Goal: Task Accomplishment & Management: Use online tool/utility

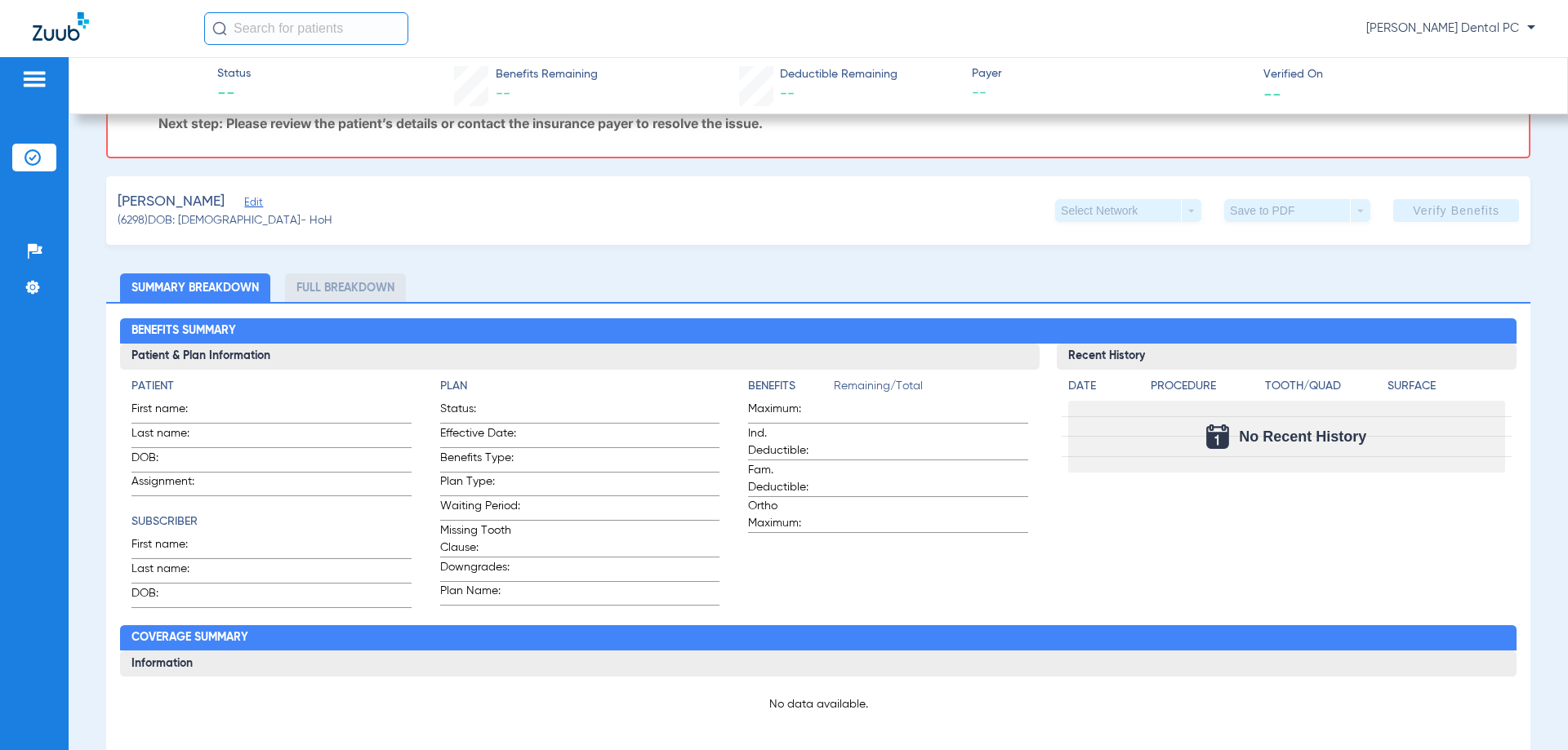
scroll to position [245, 0]
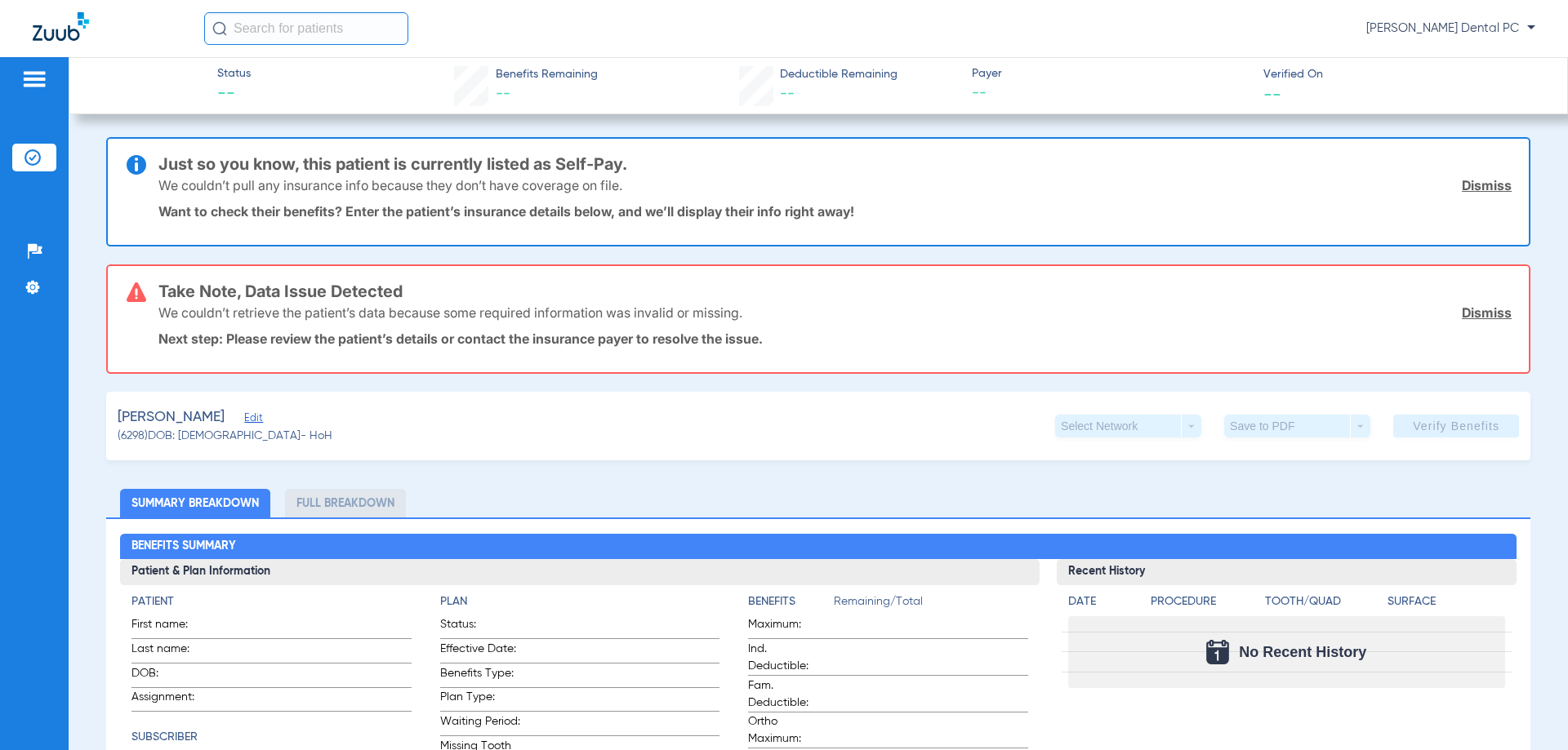
click at [30, 148] on li "Insurance Verification" at bounding box center [34, 157] width 44 height 28
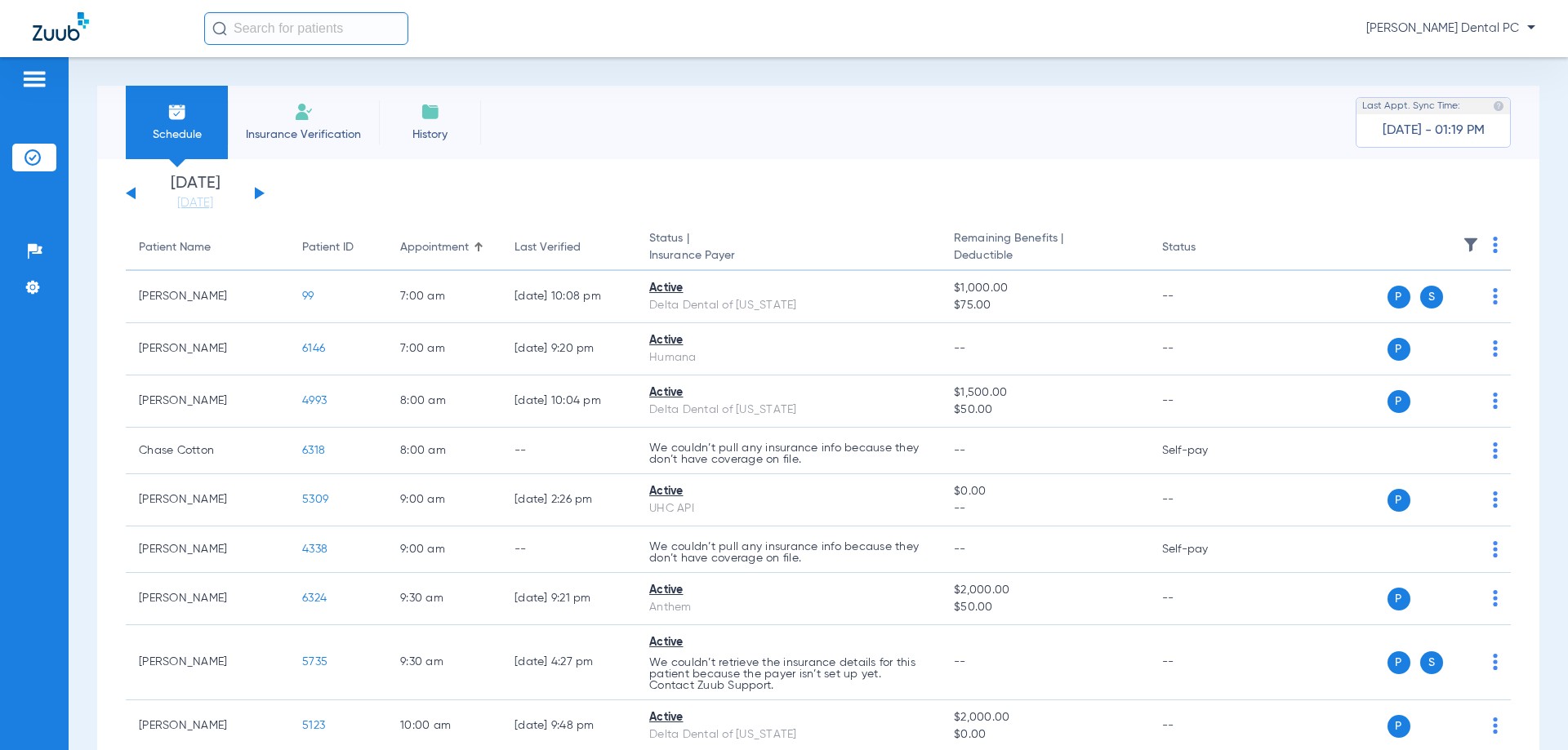
click at [286, 135] on span "Insurance Verification" at bounding box center [303, 134] width 127 height 16
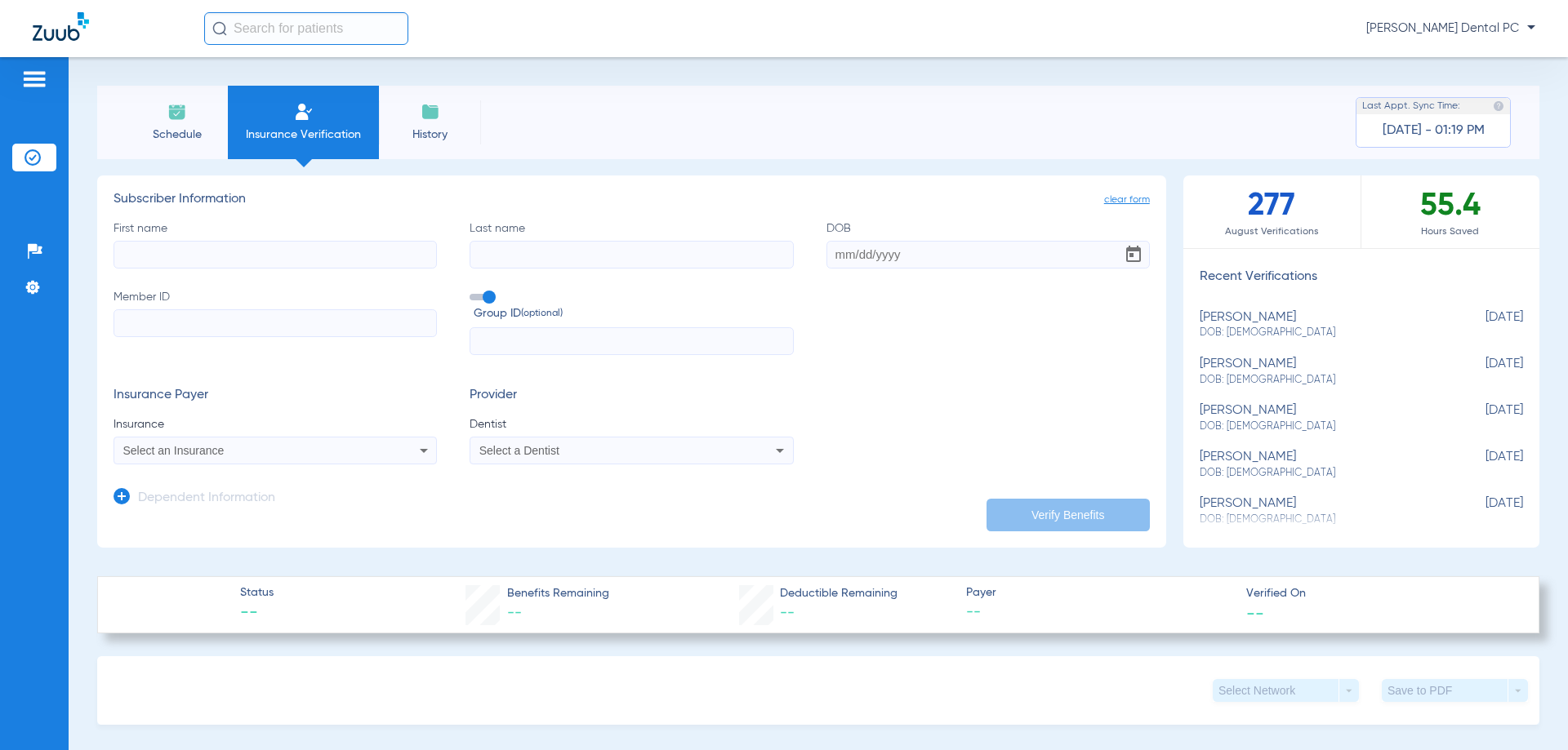
click at [283, 244] on input "First name" at bounding box center [274, 254] width 323 height 28
type input "[PERSON_NAME]"
click at [881, 311] on div "First name [PERSON_NAME] Last name [PERSON_NAME] DOB Member ID Group ID (option…" at bounding box center [631, 289] width 1037 height 136
click at [870, 241] on input "DOB" at bounding box center [988, 254] width 323 height 28
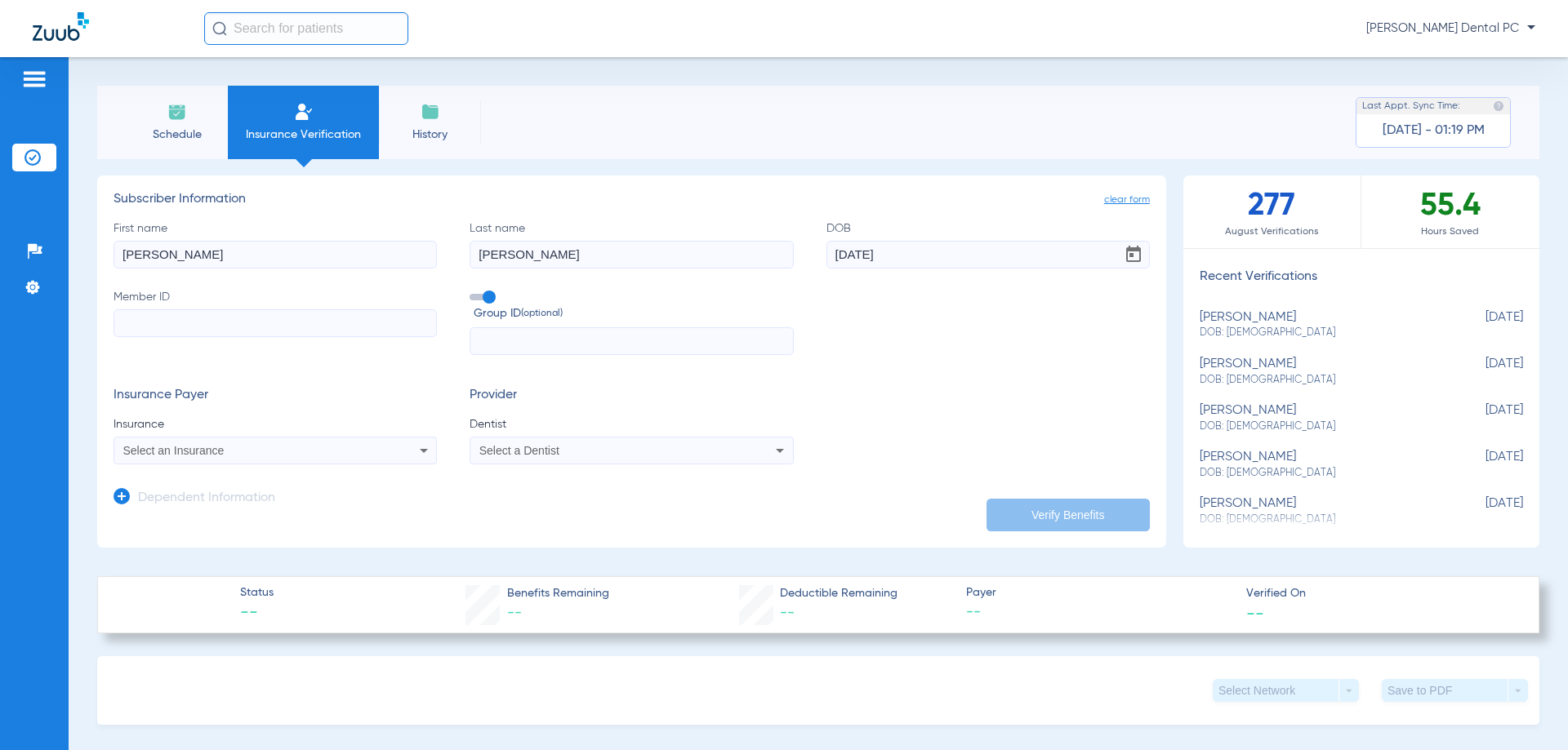
type input "[DATE]"
click at [219, 318] on input "Member ID" at bounding box center [274, 323] width 323 height 28
type input "H79465220"
click at [321, 420] on span "Insurance" at bounding box center [274, 424] width 323 height 16
click at [540, 451] on span "Select a Dentist" at bounding box center [519, 451] width 80 height 13
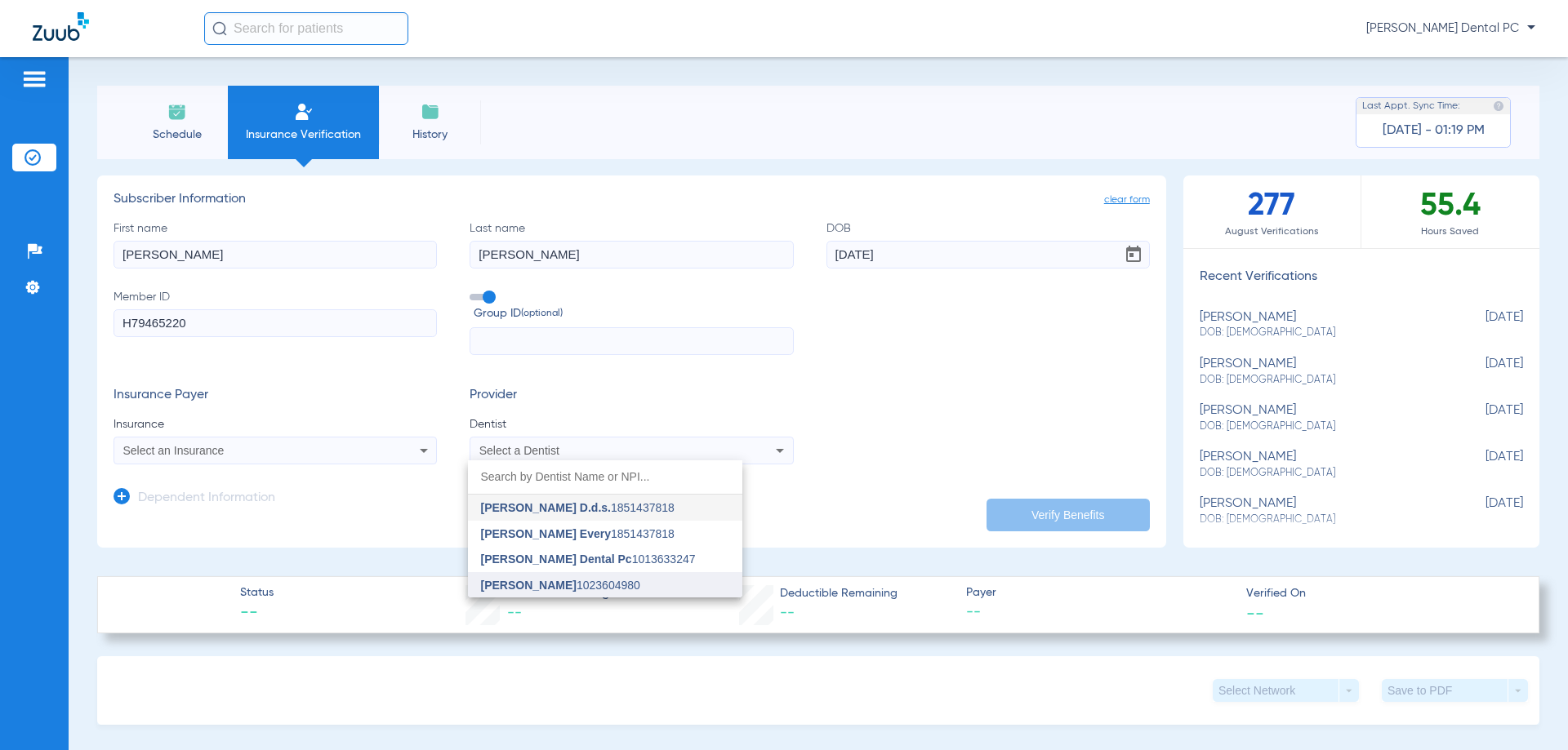
click at [529, 579] on span "[PERSON_NAME]" at bounding box center [529, 586] width 96 height 13
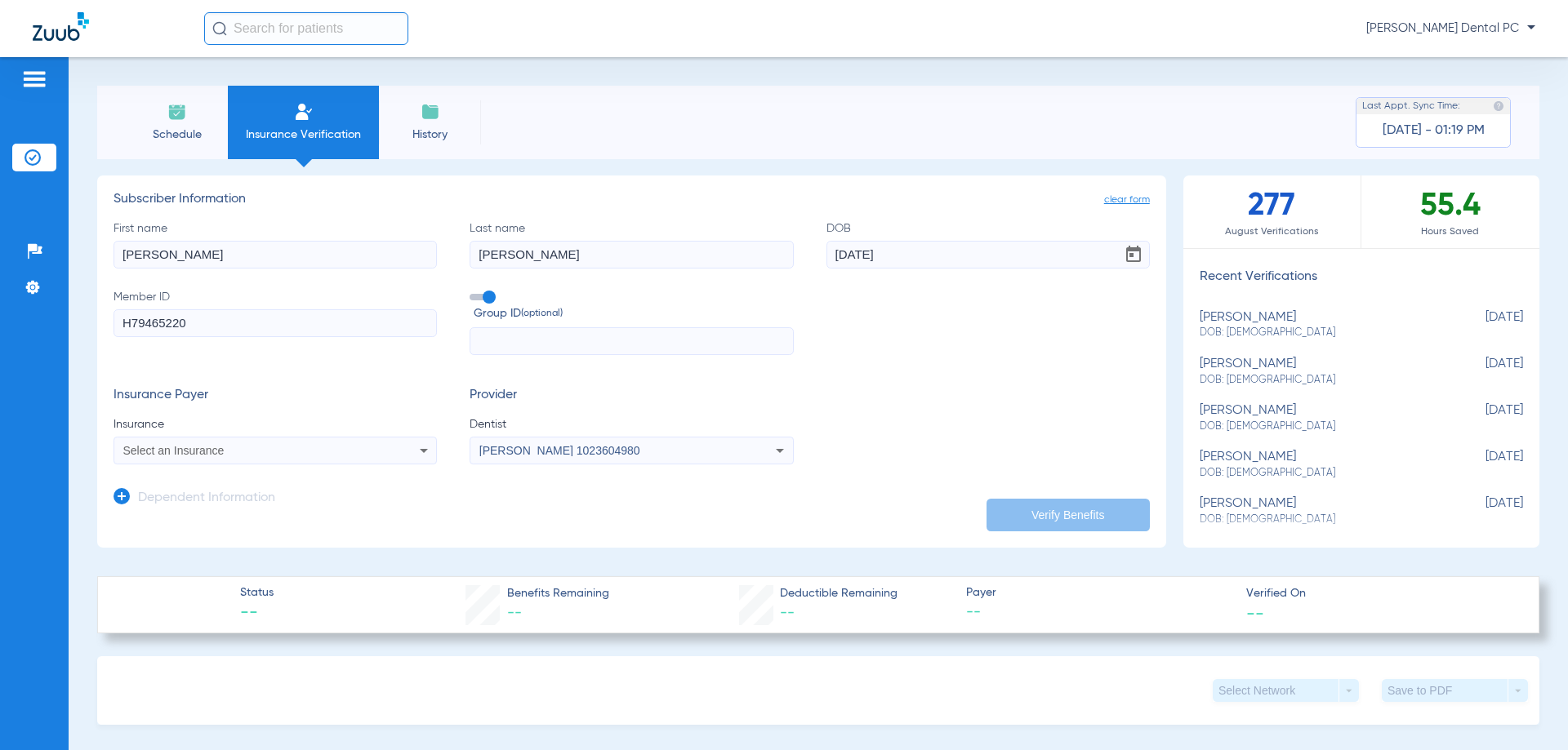
click at [794, 427] on div "Insurance Payer Insurance Select an Insurance Provider Dentist [PERSON_NAME] 10…" at bounding box center [631, 425] width 1037 height 76
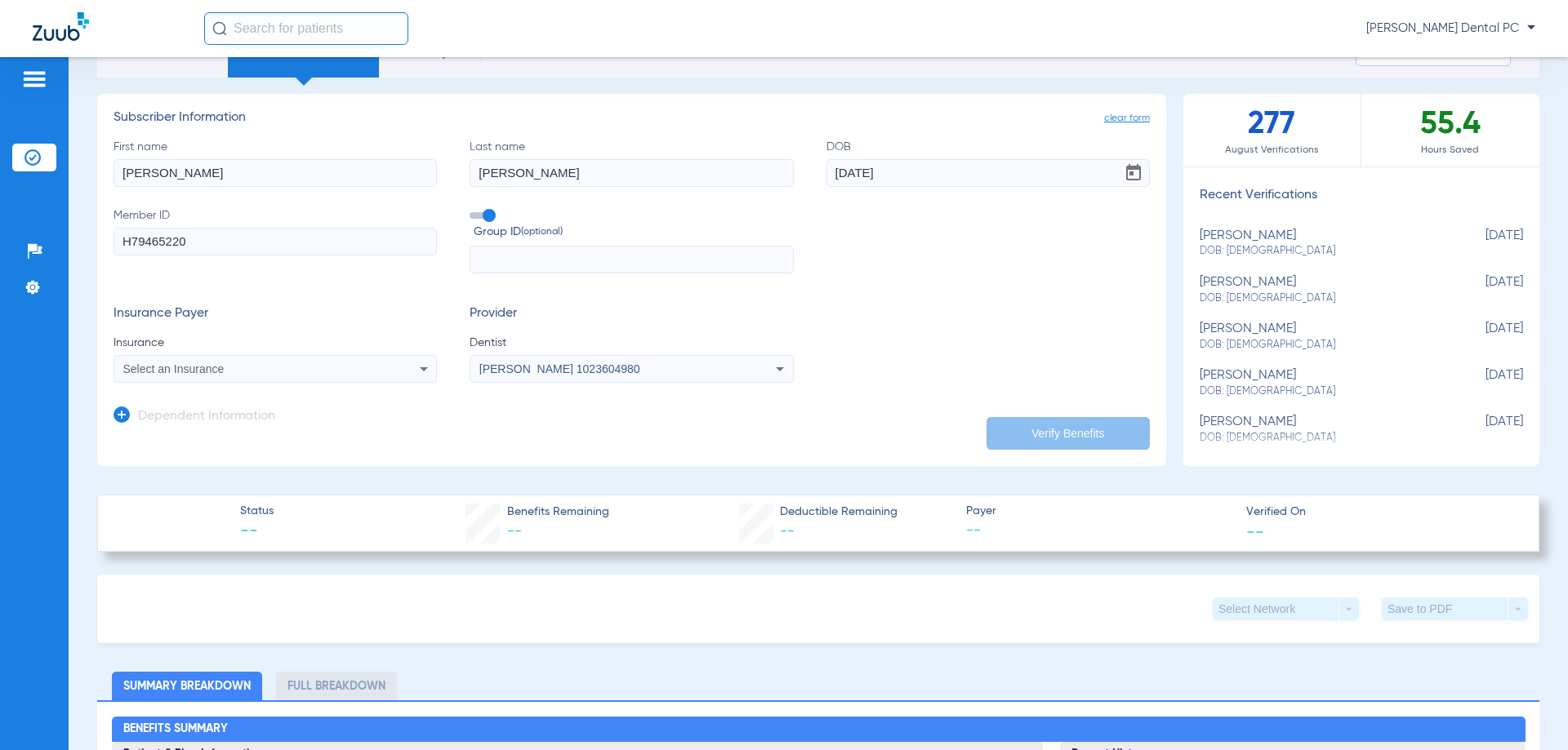
click at [358, 373] on div "Select an Insurance" at bounding box center [245, 369] width 244 height 12
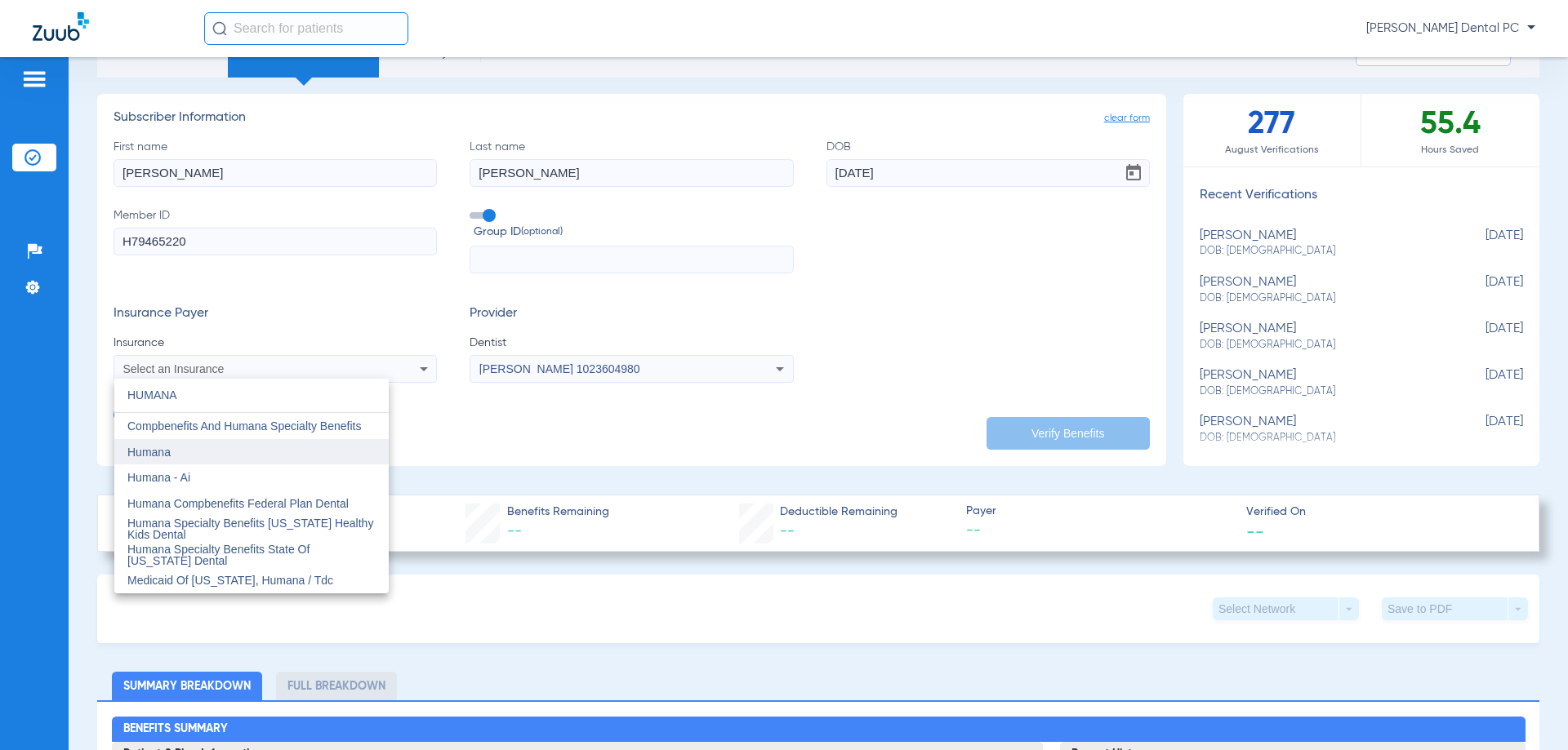
type input "HUMANA"
click at [221, 453] on mat-option "Humana" at bounding box center [251, 452] width 274 height 26
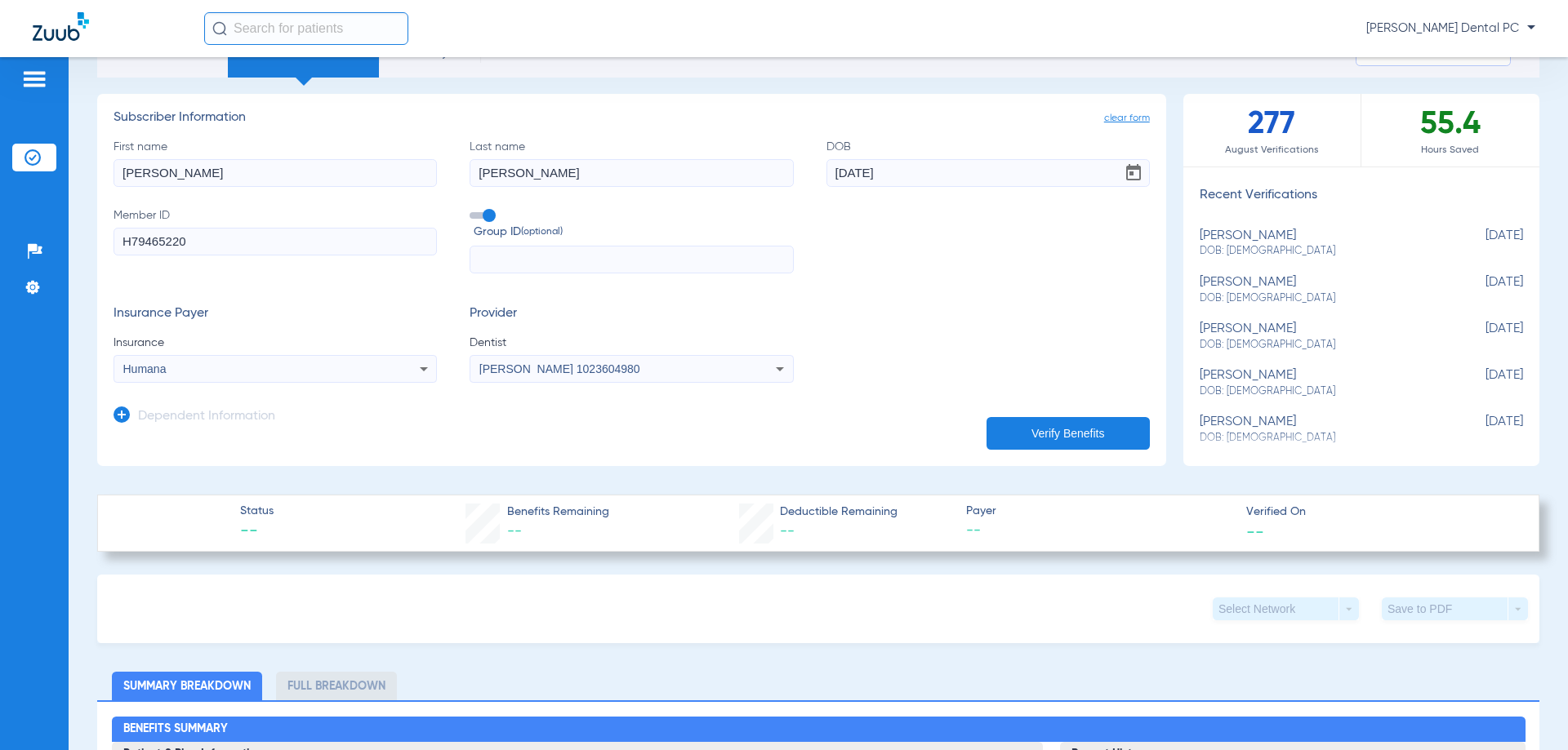
click at [400, 443] on app-manual-verification-form "clear form Subscriber Information First name [PERSON_NAME] Last name [PERSON_NA…" at bounding box center [632, 280] width 1069 height 372
click at [995, 430] on button "Verify Benefits" at bounding box center [1069, 433] width 164 height 33
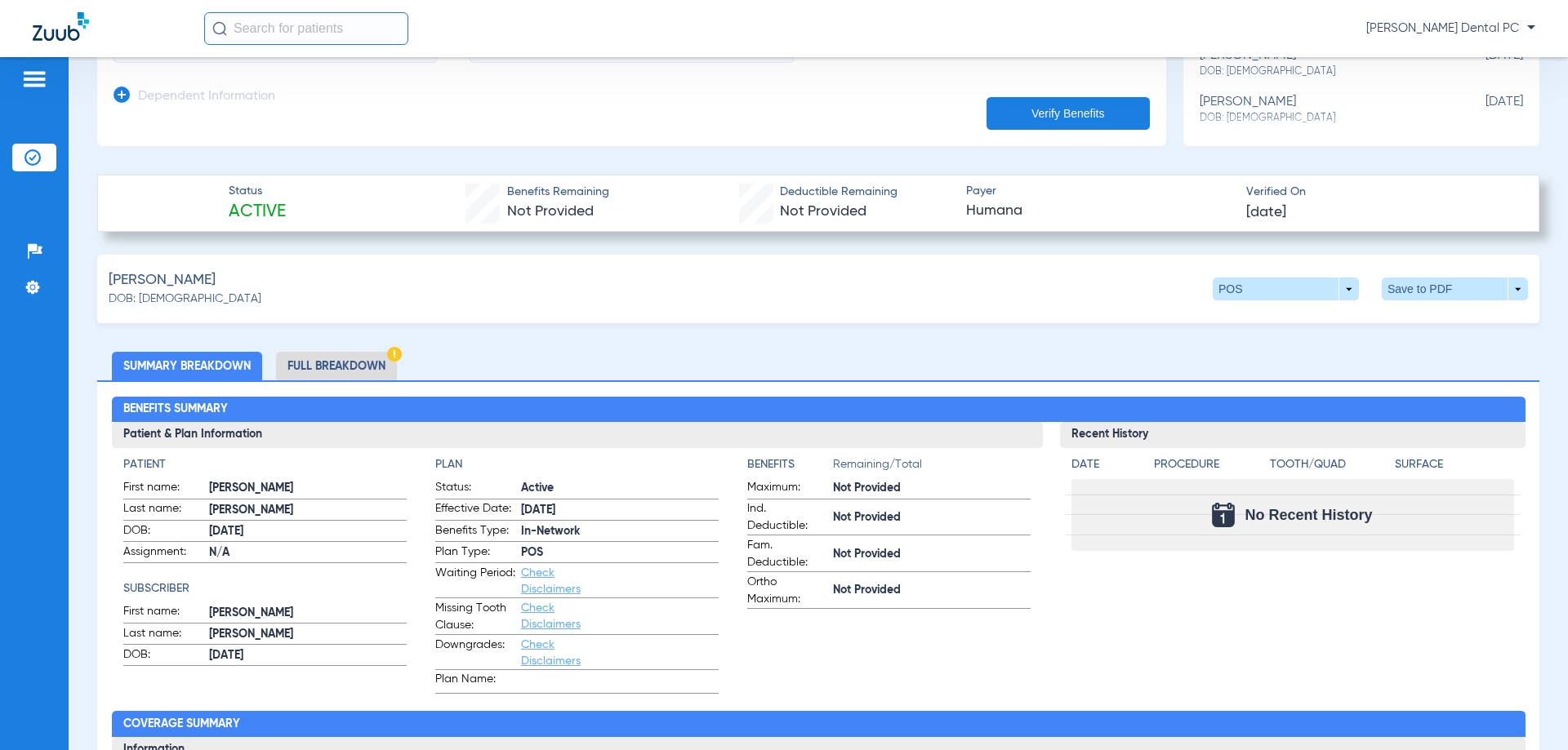
scroll to position [409, 0]
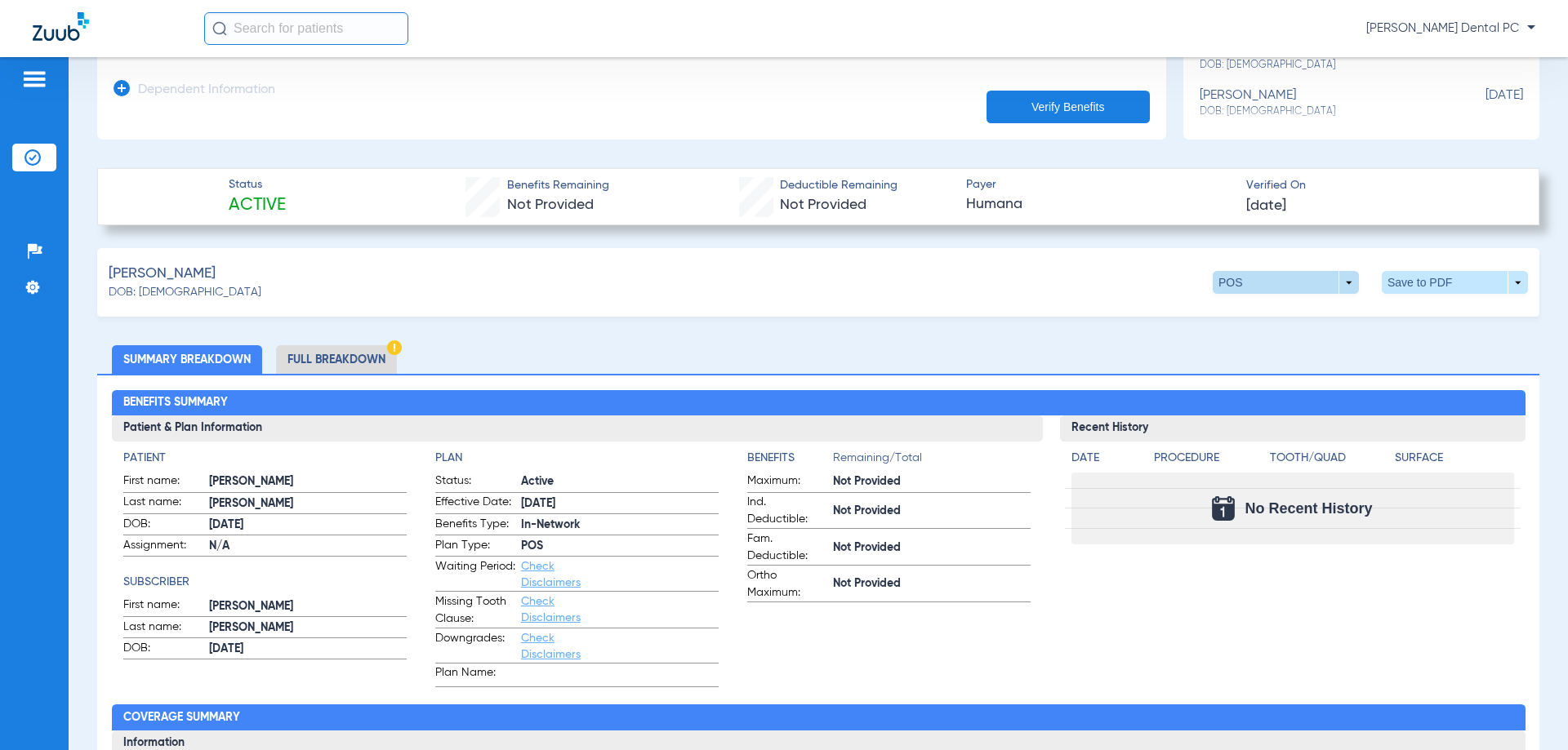
click at [1288, 286] on span at bounding box center [1286, 282] width 39 height 39
click at [1261, 315] on span "Out of Network" at bounding box center [1252, 314] width 76 height 12
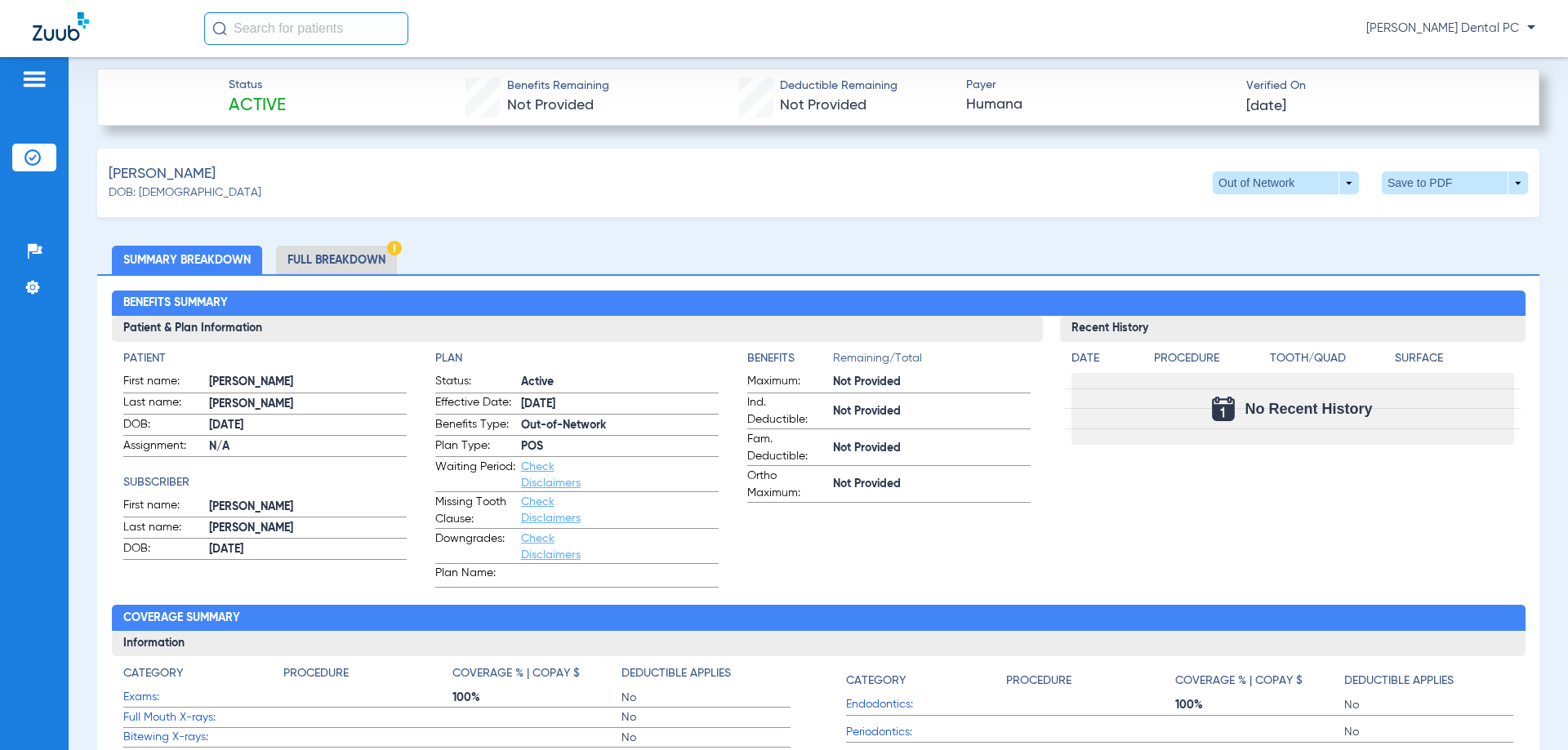
scroll to position [735, 0]
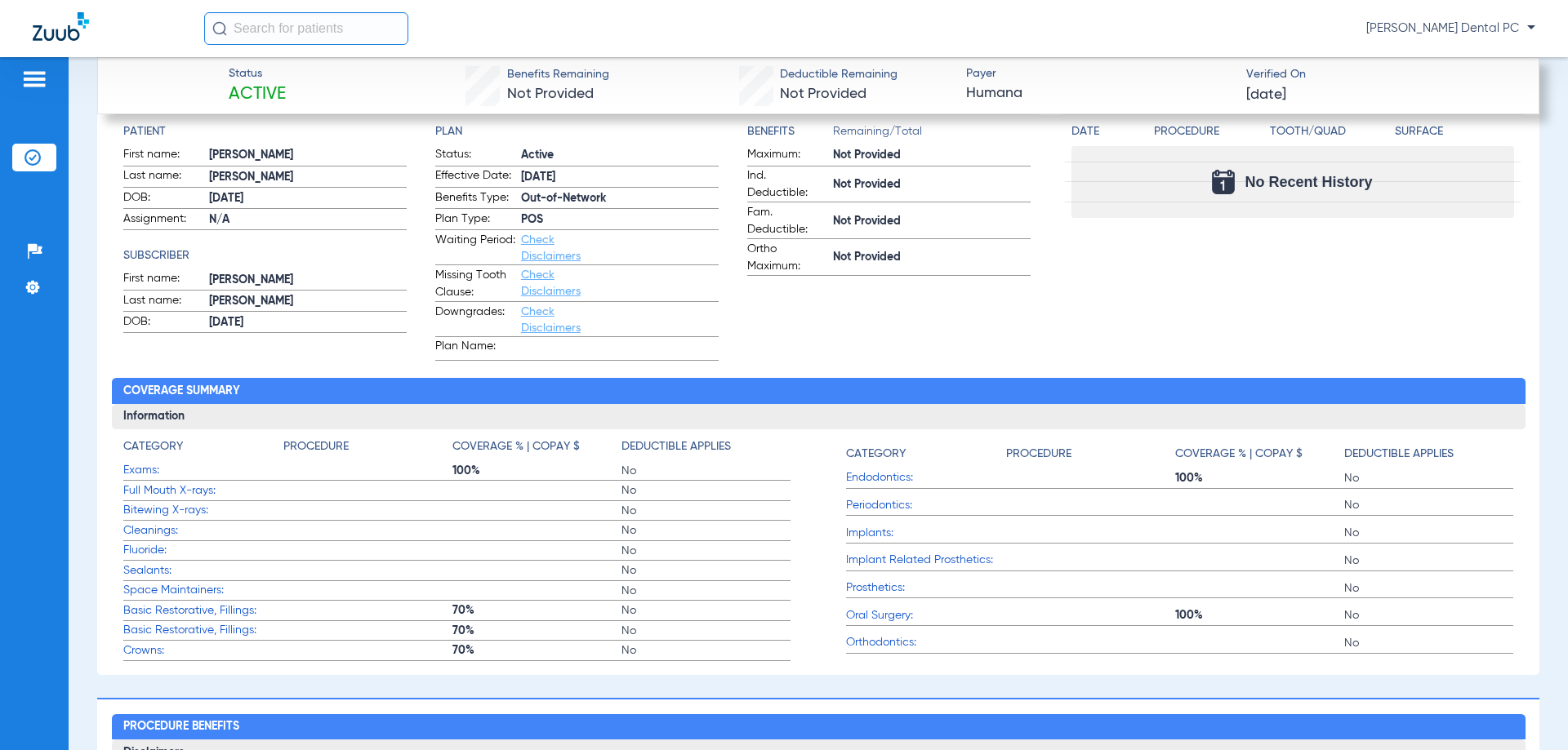
click at [546, 294] on link "Check Disclaimers" at bounding box center [551, 283] width 60 height 28
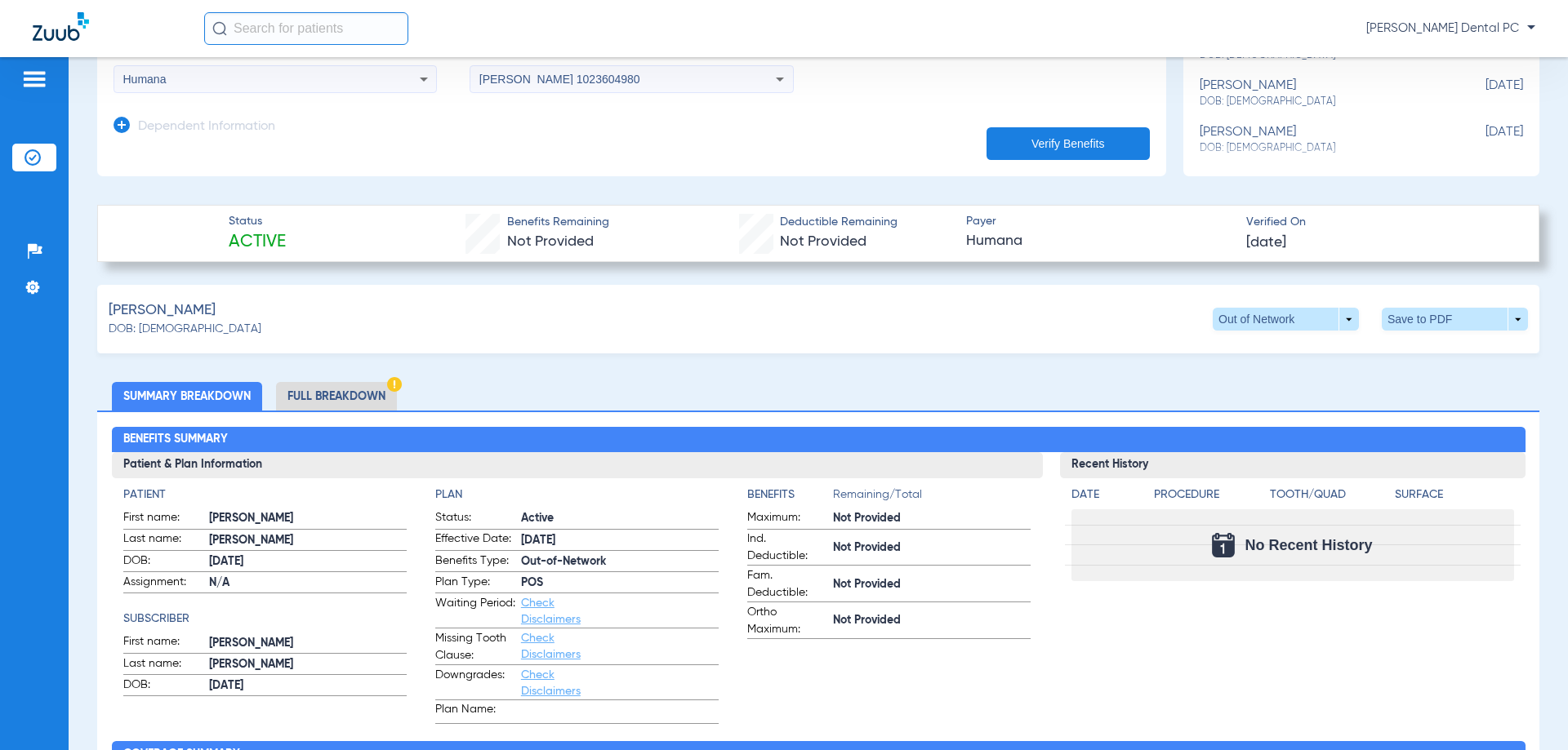
scroll to position [373, 0]
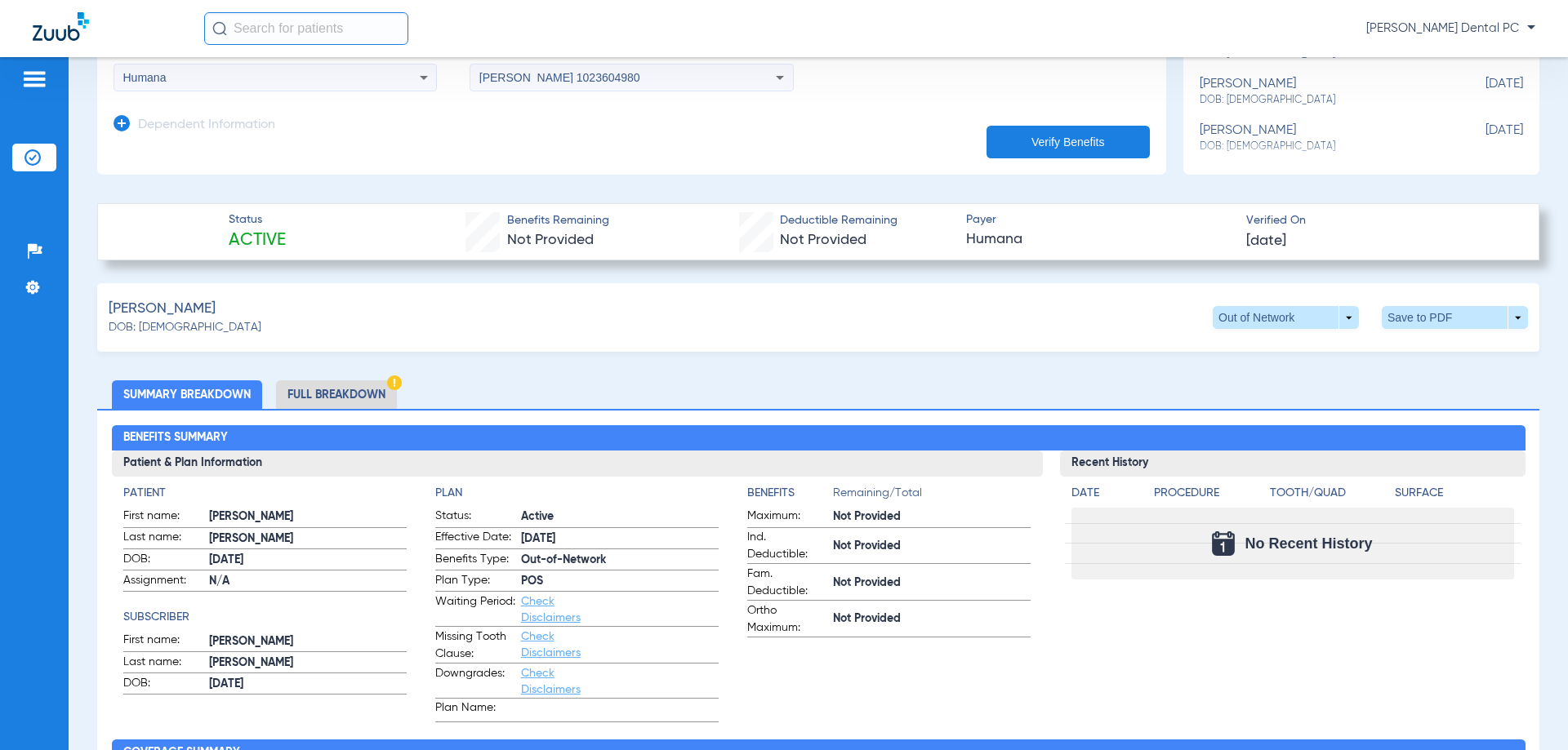
click at [376, 403] on li "Full Breakdown" at bounding box center [337, 394] width 121 height 29
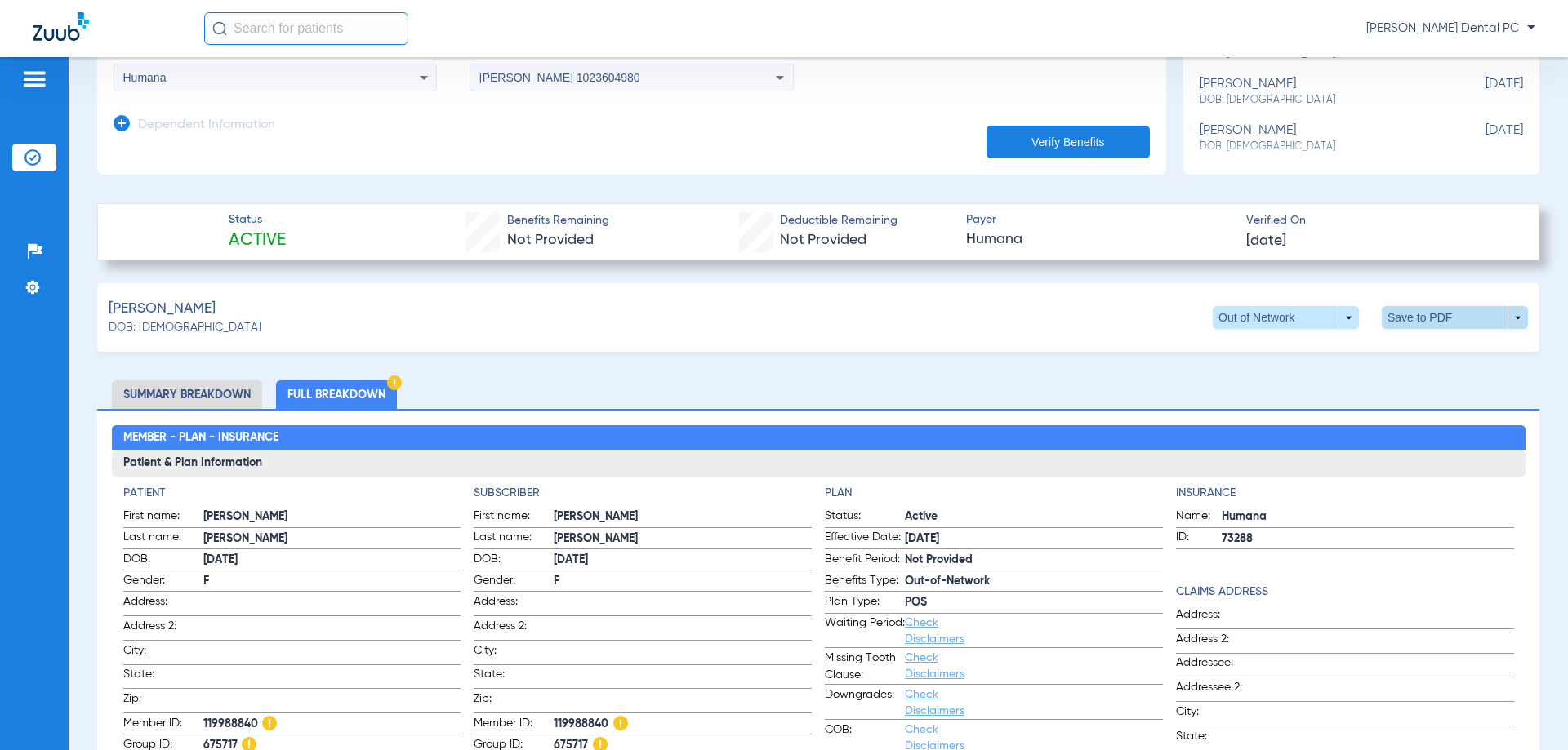
click at [1463, 311] on span at bounding box center [1456, 317] width 146 height 23
click at [1311, 346] on span "Save to PDF" at bounding box center [1320, 349] width 65 height 12
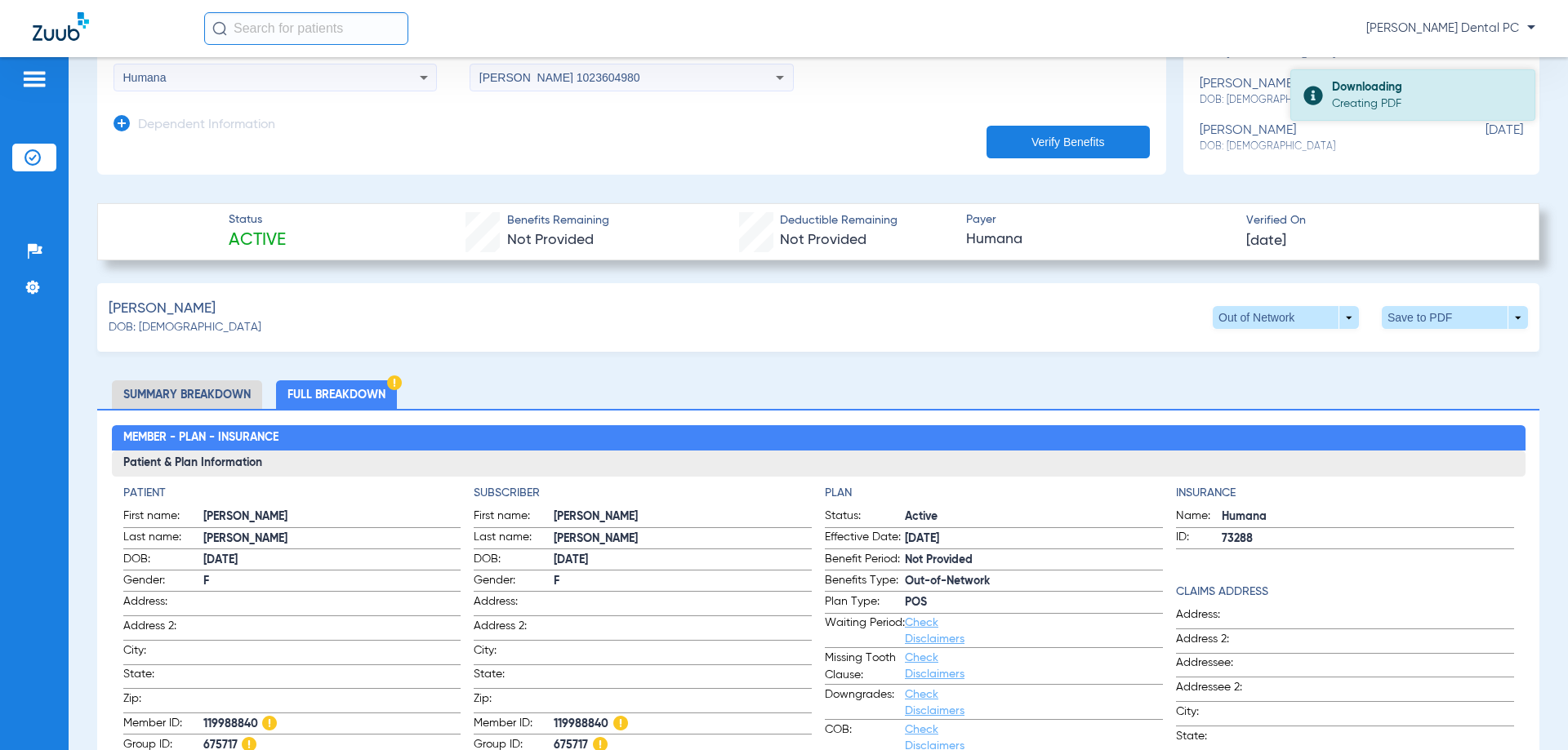
click at [1361, 96] on div "Creating PDF" at bounding box center [1426, 103] width 189 height 16
